Goal: Information Seeking & Learning: Compare options

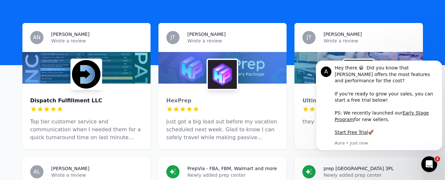
click at [57, 97] on div "Dispatch Fulfillment LLC" at bounding box center [86, 101] width 112 height 8
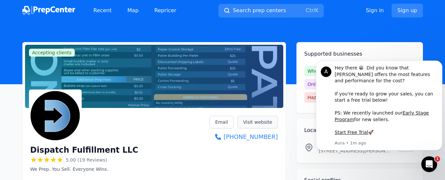
click at [263, 122] on link "Visit website" at bounding box center [258, 122] width 41 height 13
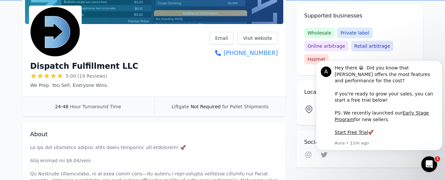
scroll to position [99, 0]
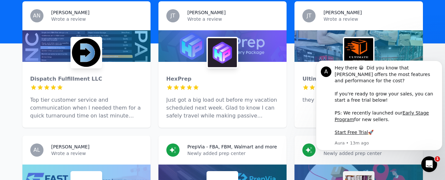
scroll to position [231, 0]
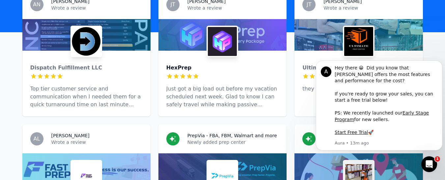
click at [191, 64] on div "HexPrep" at bounding box center [223, 68] width 112 height 8
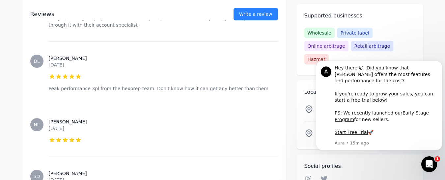
scroll to position [1978, 0]
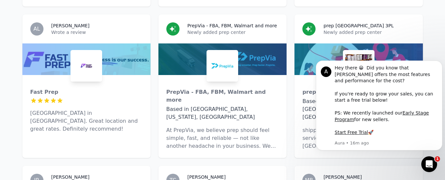
scroll to position [330, 0]
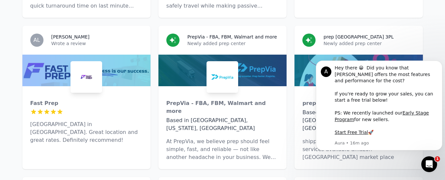
click at [219, 107] on div "PrepVia - FBA, FBM, Walmart and more Based in [GEOGRAPHIC_DATA], [US_STATE], [G…" at bounding box center [223, 127] width 128 height 83
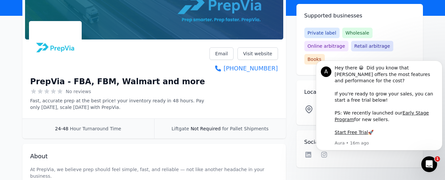
scroll to position [99, 0]
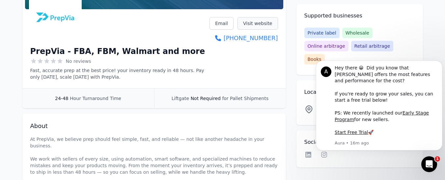
click at [256, 22] on link "Visit website" at bounding box center [258, 23] width 41 height 13
